Goal: Task Accomplishment & Management: Manage account settings

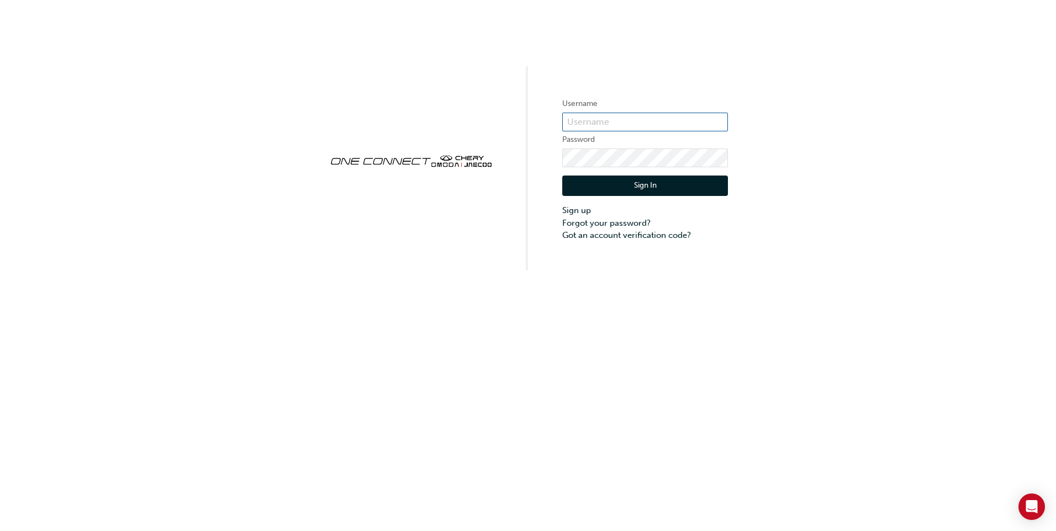
click at [619, 122] on input "text" at bounding box center [645, 122] width 166 height 19
type input "[EMAIL_ADDRESS][DOMAIN_NAME]"
click at [598, 224] on link "Forgot your password?" at bounding box center [645, 223] width 166 height 13
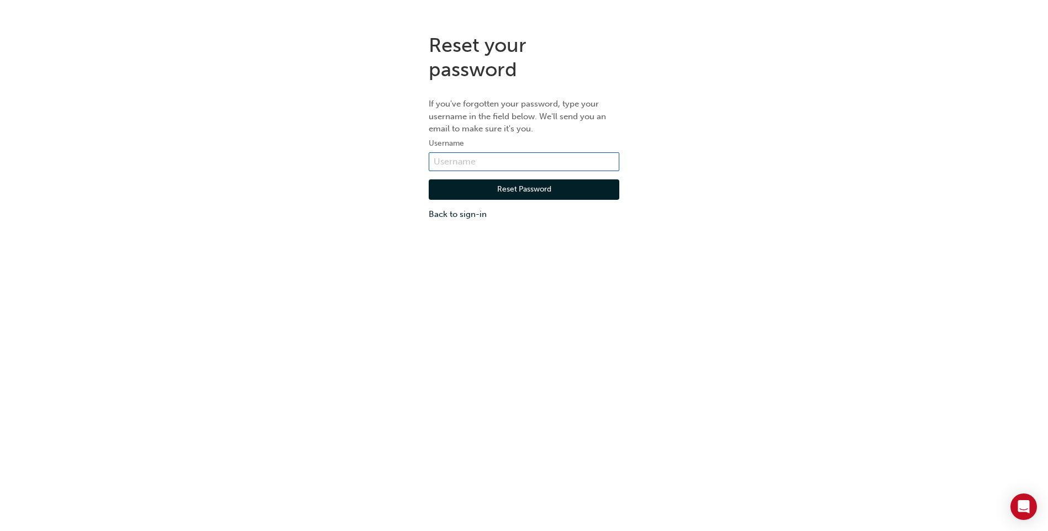
click at [484, 163] on input "text" at bounding box center [524, 161] width 191 height 19
type input "[EMAIL_ADDRESS][DOMAIN_NAME]"
click at [529, 189] on button "Reset Password" at bounding box center [524, 190] width 191 height 21
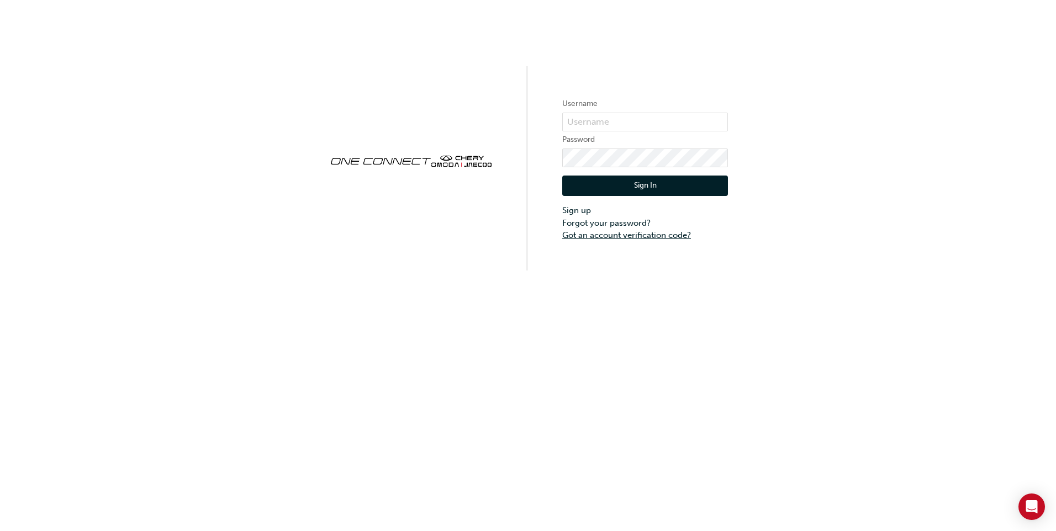
click at [595, 238] on link "Got an account verification code?" at bounding box center [645, 235] width 166 height 13
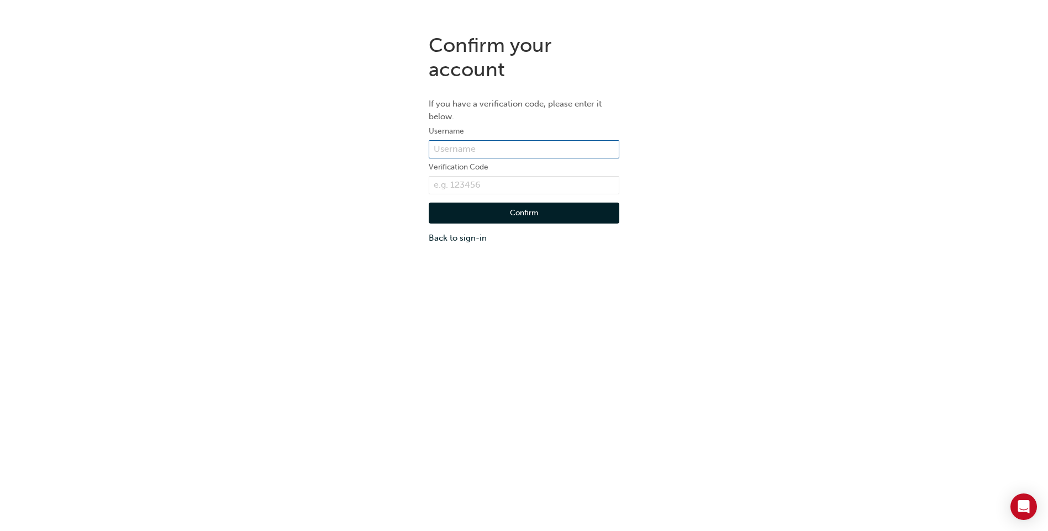
click at [449, 150] on input "text" at bounding box center [524, 149] width 191 height 19
type input "[EMAIL_ADDRESS][DOMAIN_NAME]"
click at [457, 187] on input "text" at bounding box center [524, 185] width 191 height 19
click at [509, 188] on input "text" at bounding box center [524, 185] width 191 height 19
click at [445, 239] on link "Back to sign-in" at bounding box center [524, 238] width 191 height 13
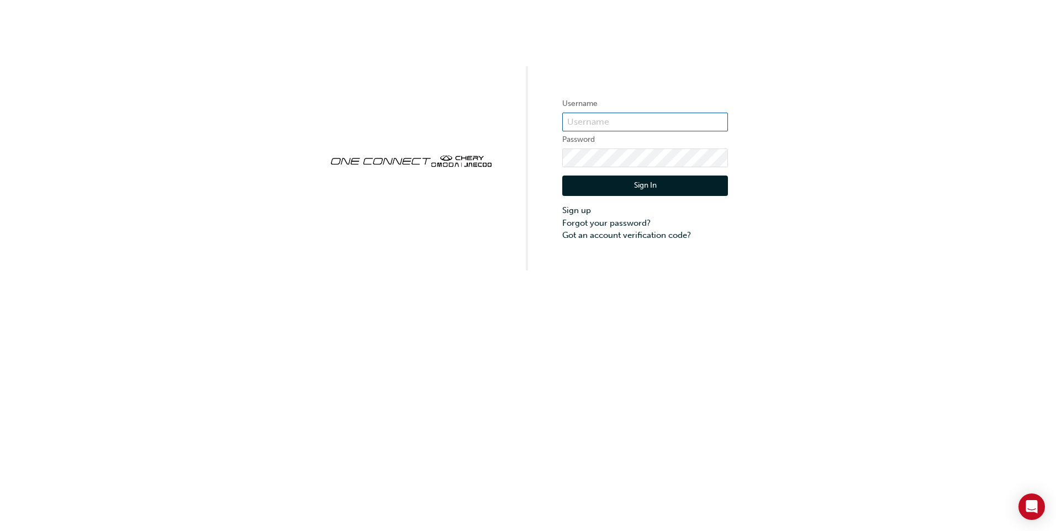
click at [578, 122] on input "text" at bounding box center [645, 122] width 166 height 19
type input "[EMAIL_ADDRESS][DOMAIN_NAME]"
click at [586, 223] on link "Forgot your password?" at bounding box center [645, 223] width 166 height 13
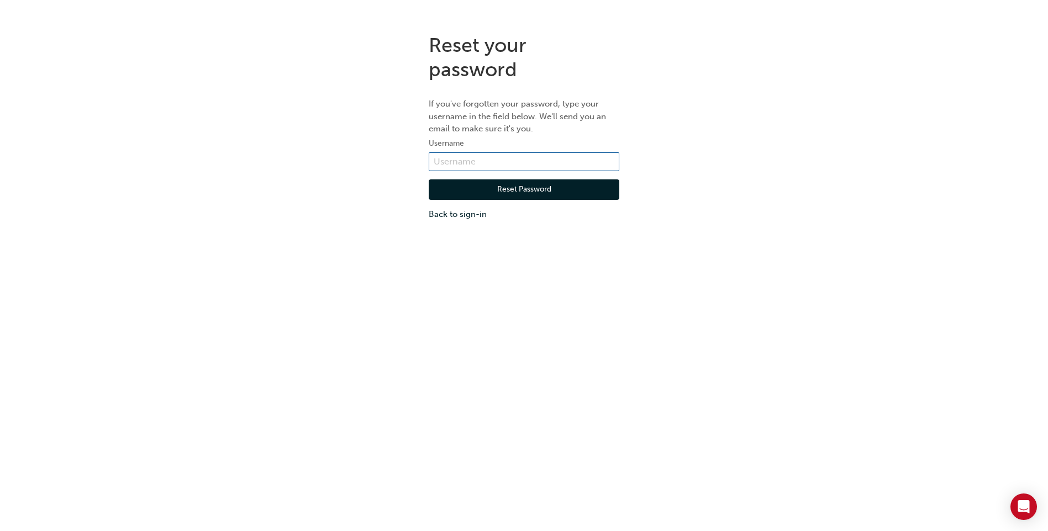
click at [494, 165] on input "text" at bounding box center [524, 161] width 191 height 19
type input "[EMAIL_ADDRESS][DOMAIN_NAME]"
click at [490, 193] on button "Reset Password" at bounding box center [524, 190] width 191 height 21
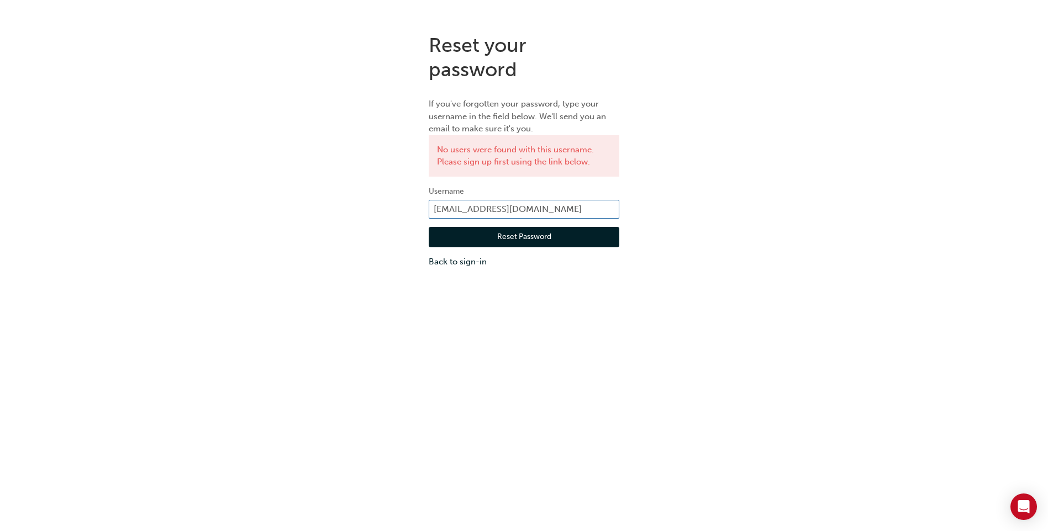
drag, startPoint x: 465, startPoint y: 208, endPoint x: 467, endPoint y: 199, distance: 9.0
click at [467, 202] on input "[EMAIL_ADDRESS][DOMAIN_NAME]" at bounding box center [524, 209] width 191 height 19
type input "scarino@heartland.com.au"
click at [492, 237] on button "Reset Password" at bounding box center [524, 237] width 191 height 21
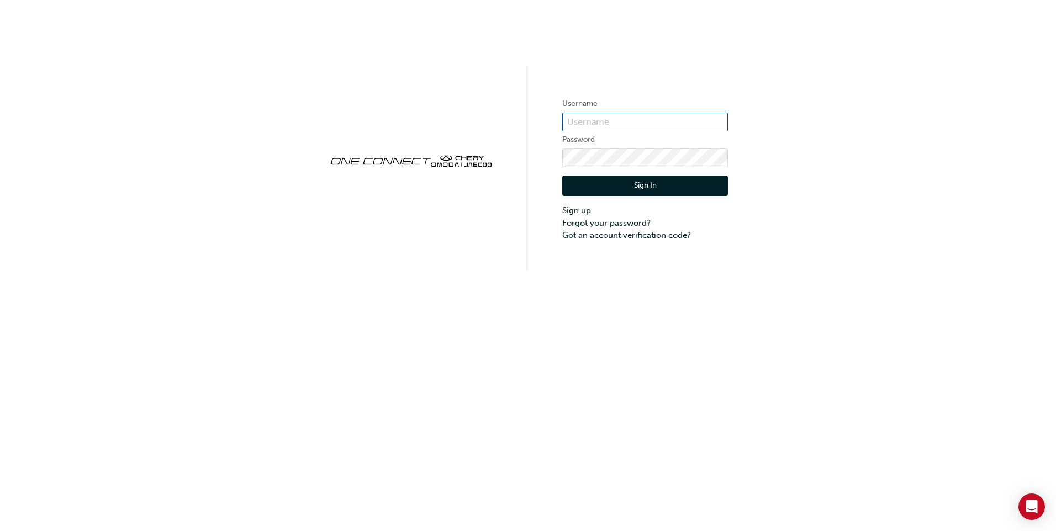
click at [653, 126] on input "text" at bounding box center [645, 122] width 166 height 19
type input "[EMAIL_ADDRESS][DOMAIN_NAME]"
click at [598, 224] on link "Forgot your password?" at bounding box center [645, 223] width 166 height 13
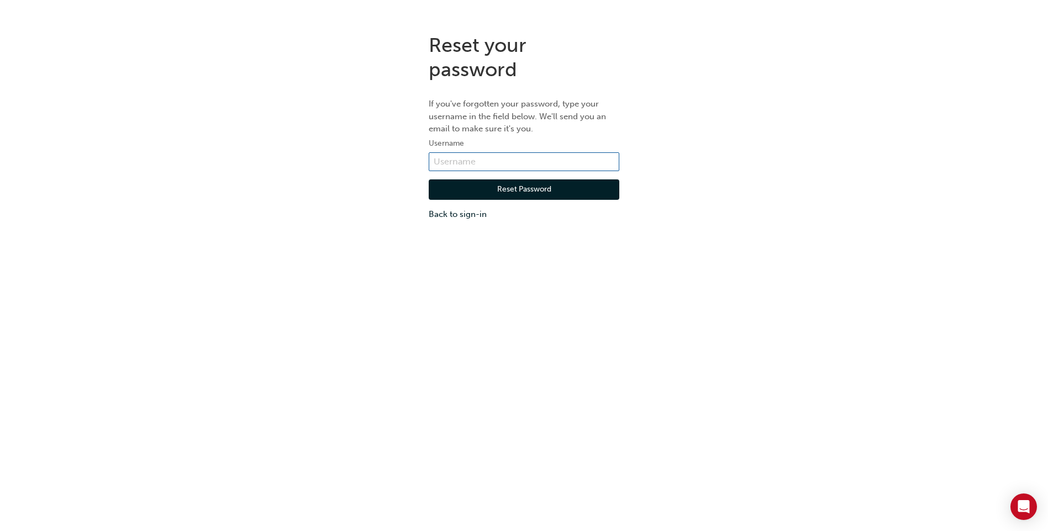
click at [502, 157] on input "text" at bounding box center [524, 161] width 191 height 19
type input "[EMAIL_ADDRESS][DOMAIN_NAME]"
click at [497, 184] on button "Reset Password" at bounding box center [524, 190] width 191 height 21
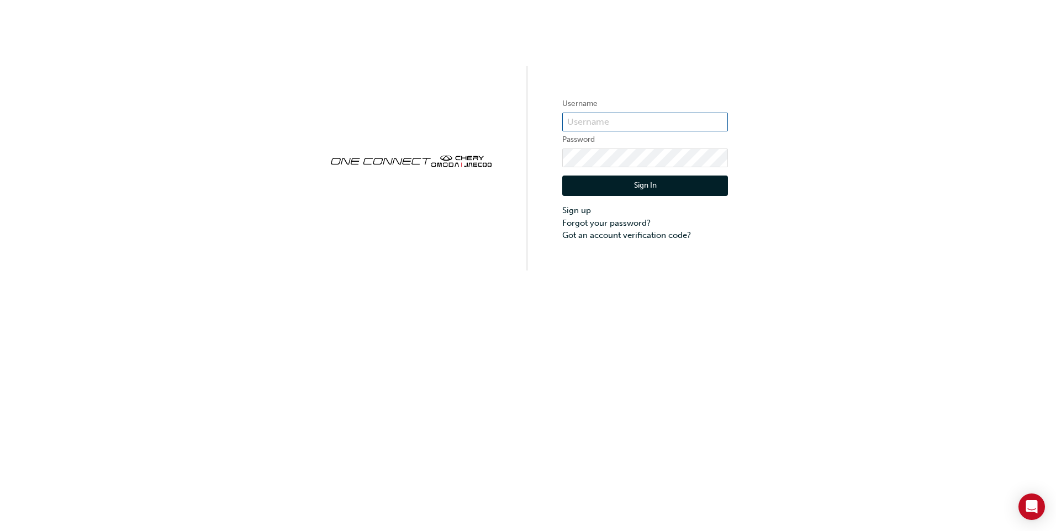
click at [609, 120] on input "text" at bounding box center [645, 122] width 166 height 19
type input "[EMAIL_ADDRESS][DOMAIN_NAME]"
click at [593, 224] on link "Forgot your password?" at bounding box center [645, 223] width 166 height 13
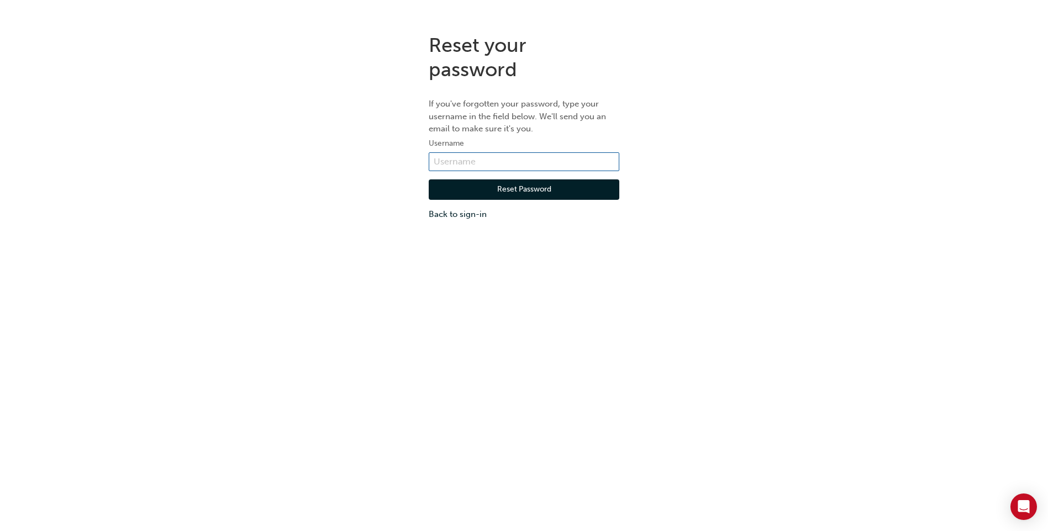
click at [518, 160] on input "text" at bounding box center [524, 161] width 191 height 19
type input "[EMAIL_ADDRESS][DOMAIN_NAME]"
click at [490, 193] on button "Reset Password" at bounding box center [524, 190] width 191 height 21
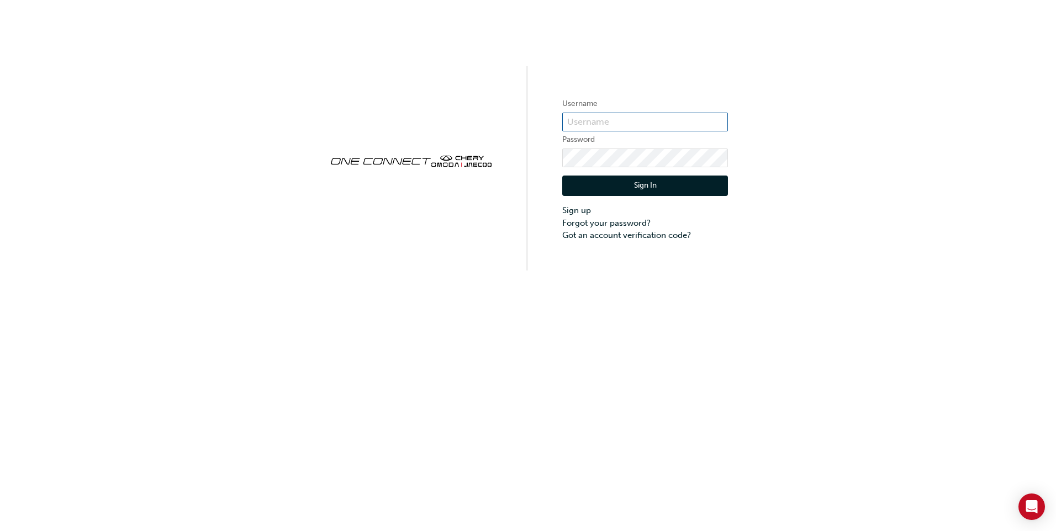
click at [589, 120] on input "text" at bounding box center [645, 122] width 166 height 19
click at [588, 116] on input "text" at bounding box center [645, 122] width 166 height 19
click at [597, 126] on input "text" at bounding box center [645, 122] width 166 height 19
type input "[EMAIL_ADDRESS][DOMAIN_NAME]"
click at [614, 225] on link "Forgot your password?" at bounding box center [645, 223] width 166 height 13
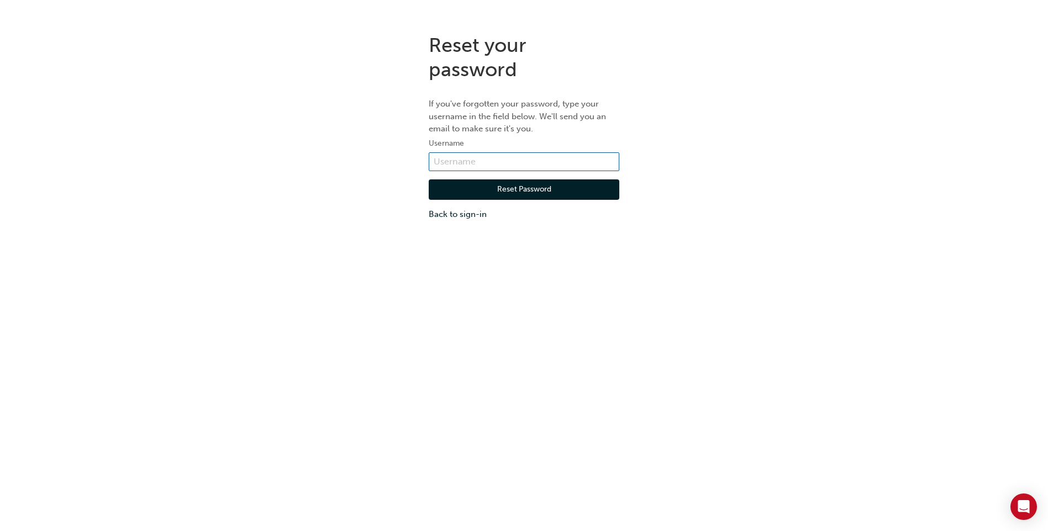
click at [471, 168] on input "text" at bounding box center [524, 161] width 191 height 19
type input "[EMAIL_ADDRESS][DOMAIN_NAME]"
click at [509, 186] on button "Reset Password" at bounding box center [524, 190] width 191 height 21
